Goal: Task Accomplishment & Management: Manage account settings

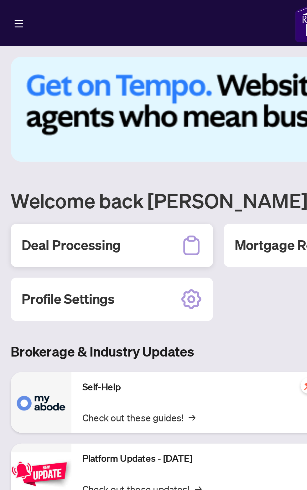
click at [62, 113] on div "Deal Processing" at bounding box center [52, 114] width 94 height 20
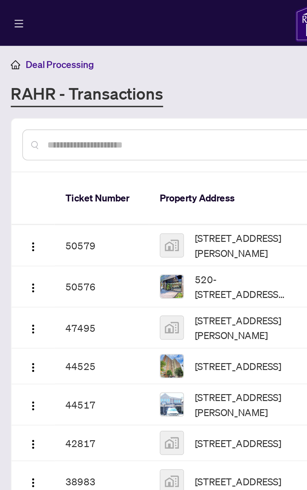
click at [99, 109] on span "[STREET_ADDRESS][PERSON_NAME]" at bounding box center [112, 114] width 43 height 14
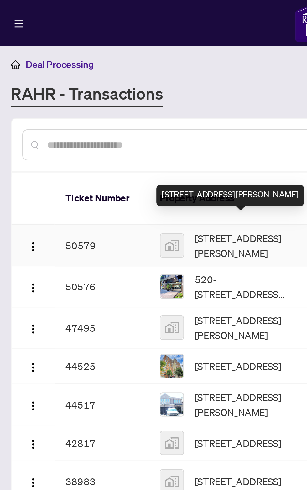
click at [38, 107] on td "50579" at bounding box center [47, 114] width 44 height 19
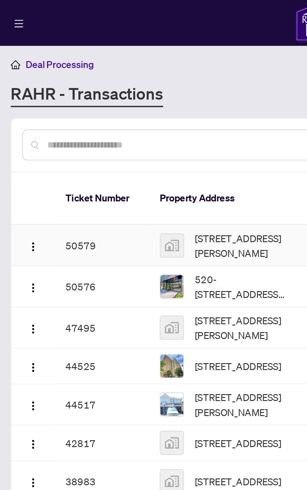
click at [111, 109] on span "[STREET_ADDRESS][PERSON_NAME]" at bounding box center [112, 114] width 43 height 14
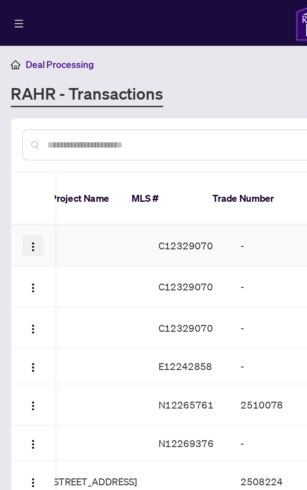
click at [14, 112] on img "button" at bounding box center [15, 114] width 5 height 5
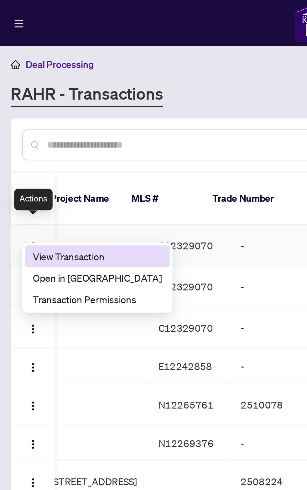
click at [37, 118] on span "View Transaction" at bounding box center [45, 119] width 60 height 7
